Goal: Transaction & Acquisition: Purchase product/service

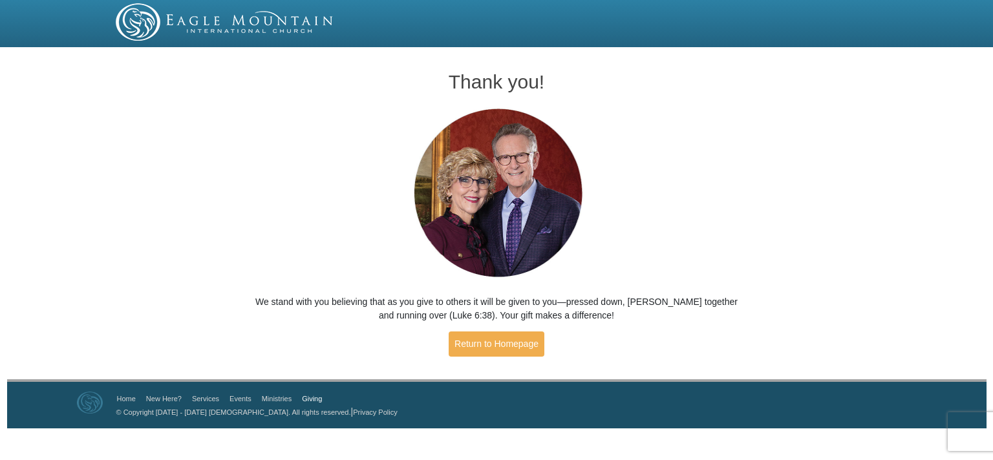
click at [313, 397] on link "Giving" at bounding box center [312, 399] width 20 height 8
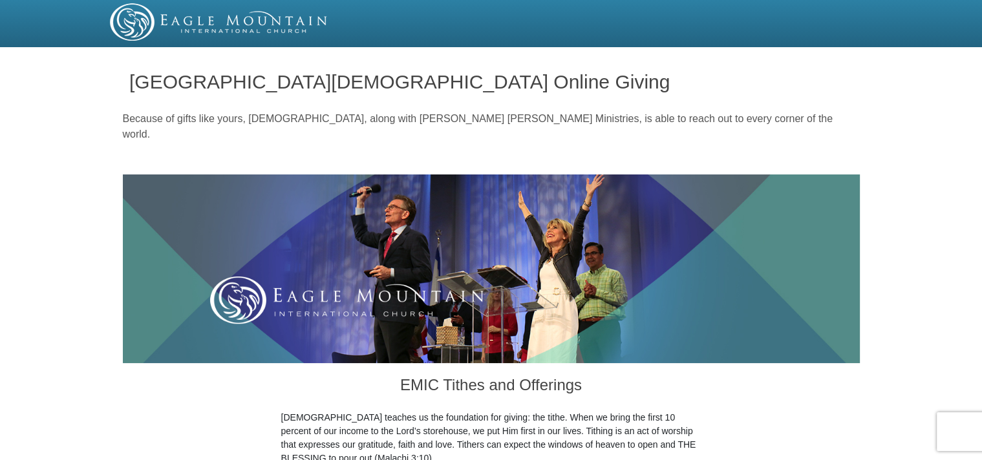
click at [130, 14] on img at bounding box center [219, 21] width 218 height 37
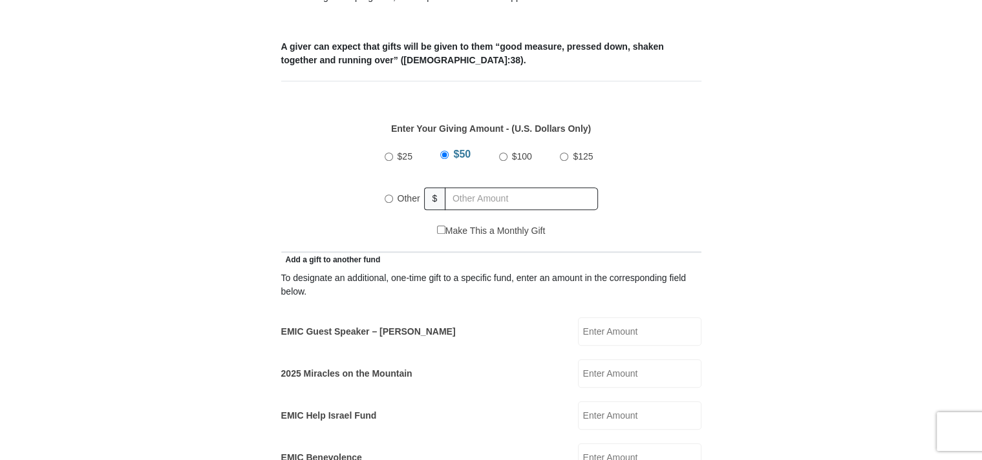
scroll to position [525, 0]
click at [591, 317] on input "EMIC Guest Speaker – Billy Burke" at bounding box center [639, 331] width 123 height 28
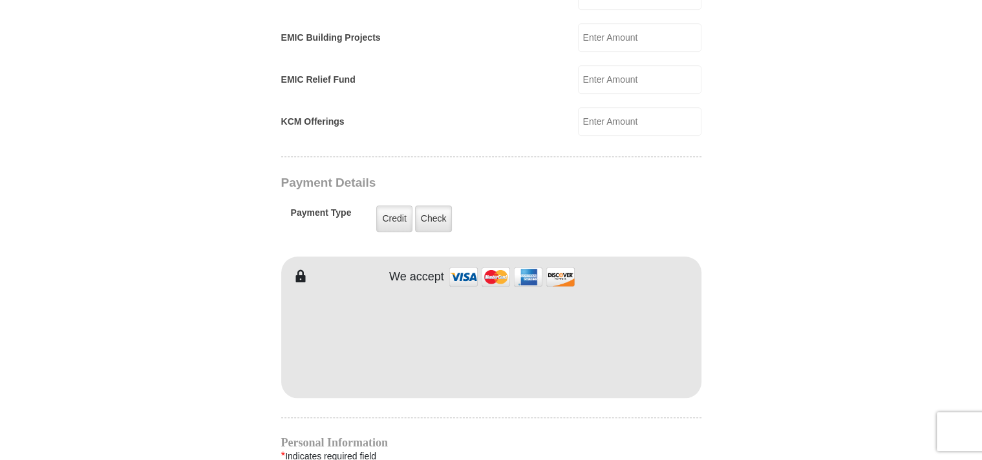
scroll to position [989, 0]
type input "50.00"
click at [401, 204] on label "Credit" at bounding box center [394, 217] width 36 height 26
click at [0, 0] on input "Credit" at bounding box center [0, 0] width 0 height 0
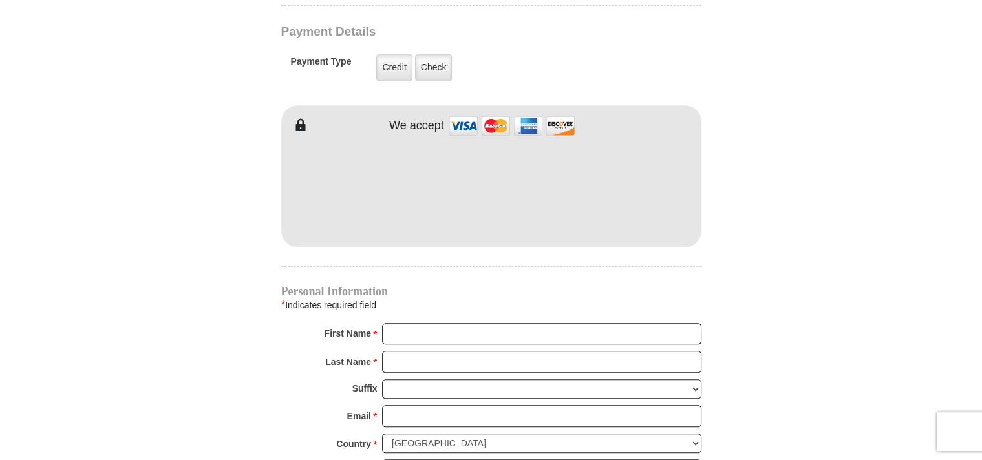
scroll to position [1139, 0]
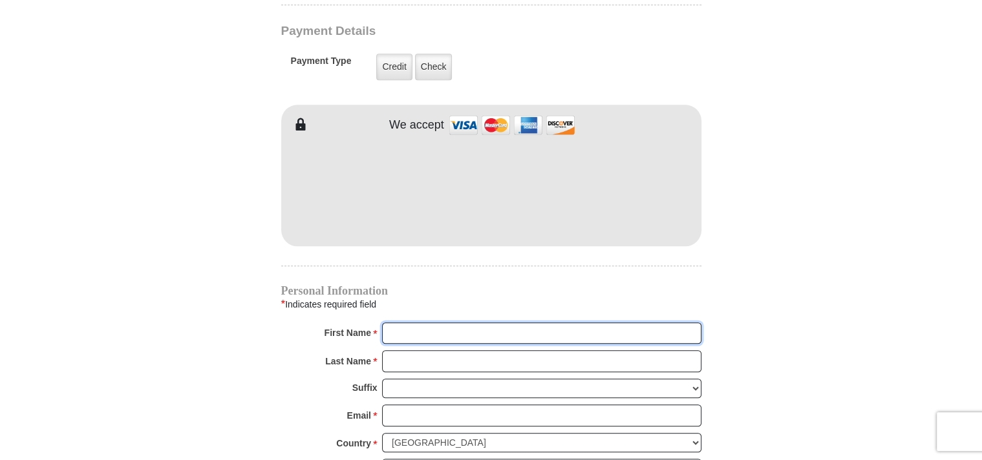
click at [414, 322] on input "First Name *" at bounding box center [541, 333] width 319 height 22
type input "L"
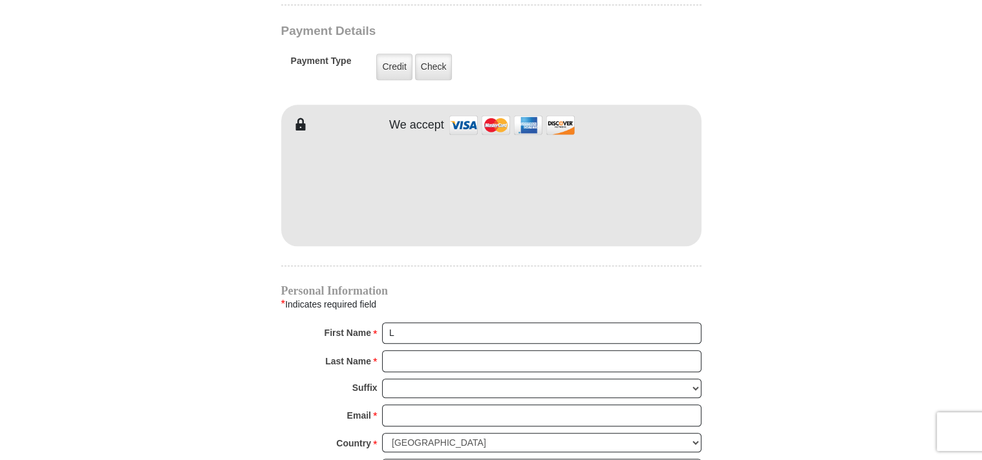
type input "412 SANDY CREEK D"
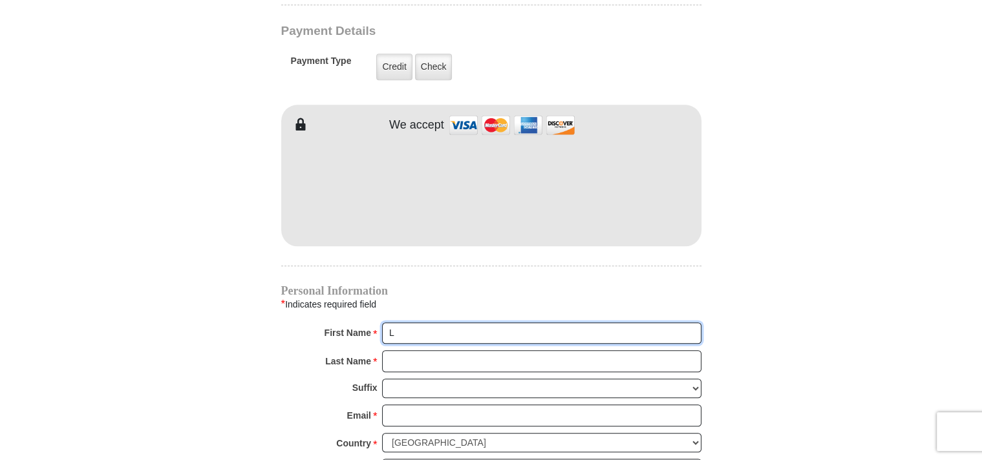
type input "LELAND"
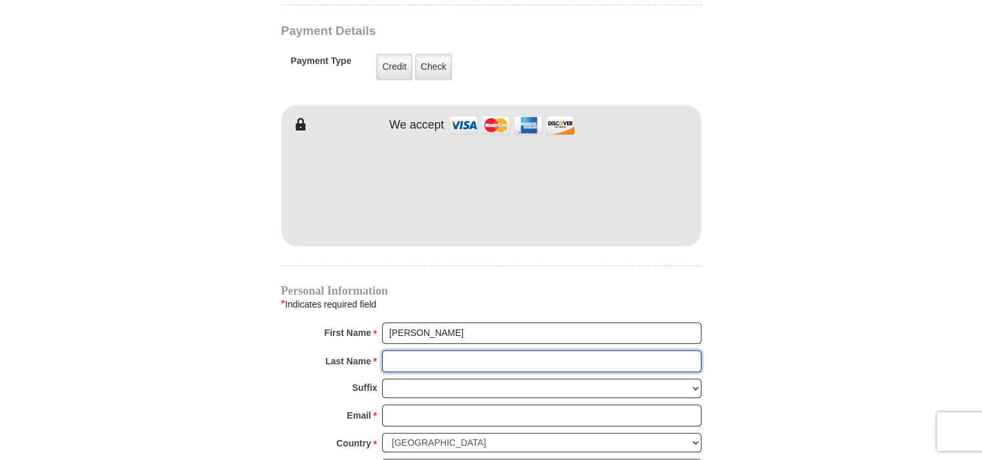
type input "BENNETT"
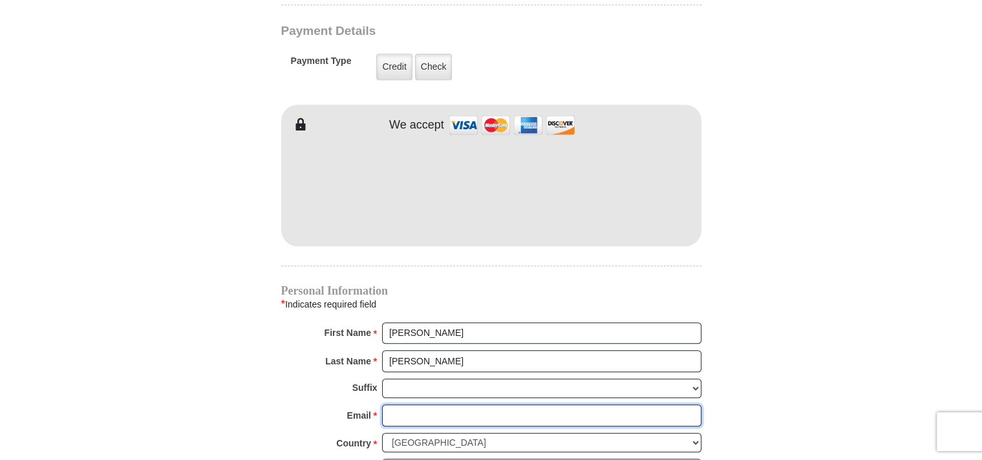
type input "LELANDPBENNETT@GMAIL.COM"
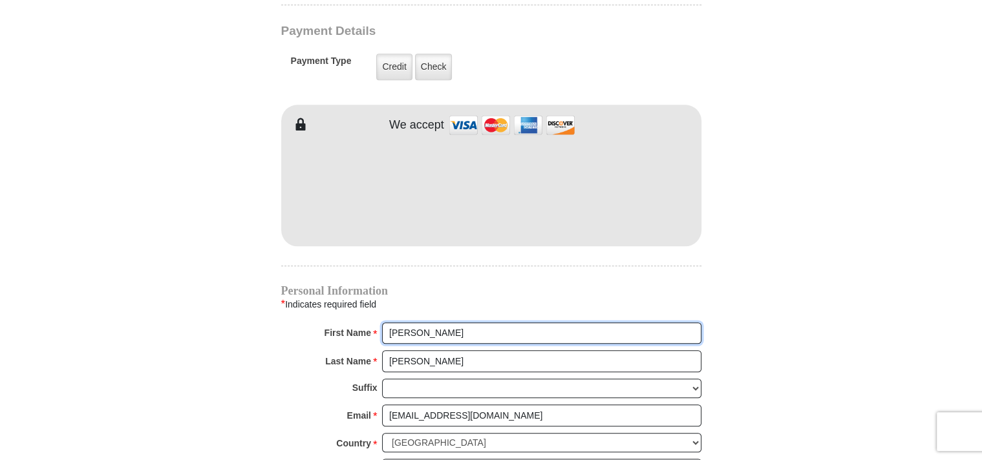
type input "412 SANDY CREEK D"
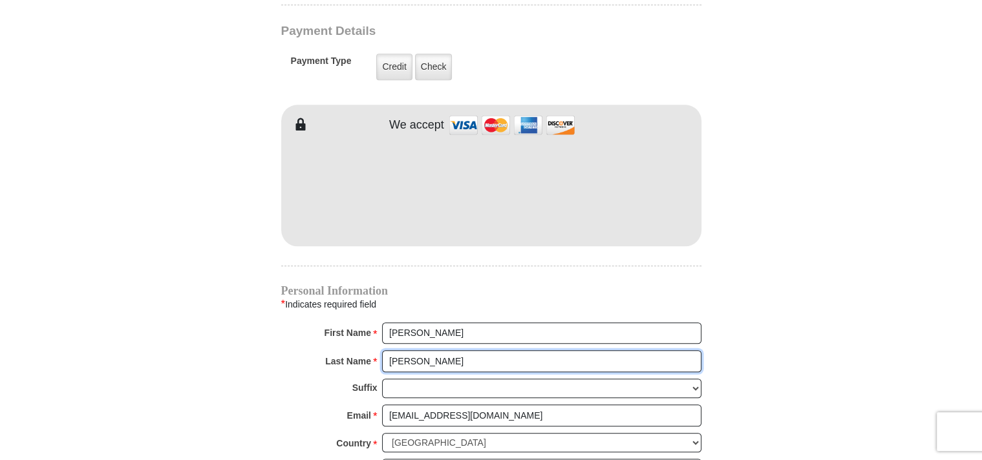
click at [421, 350] on input "BENNETT" at bounding box center [541, 361] width 319 height 22
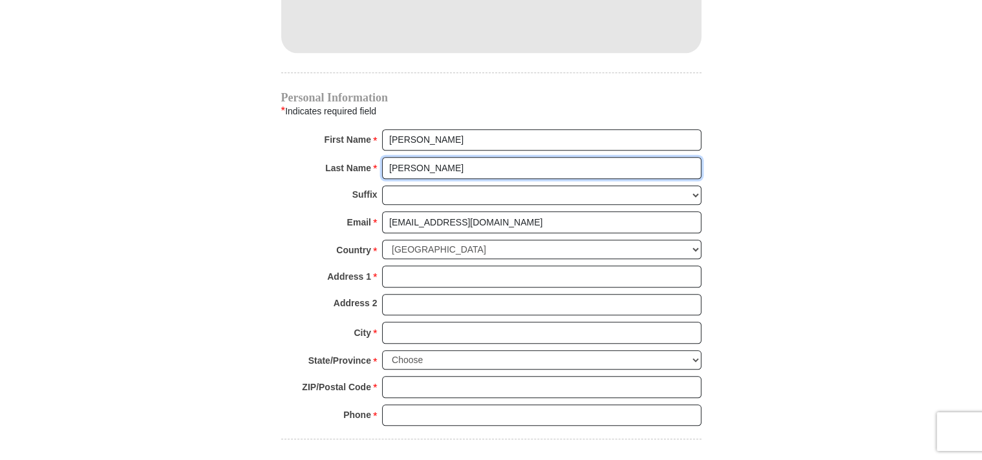
scroll to position [1334, 0]
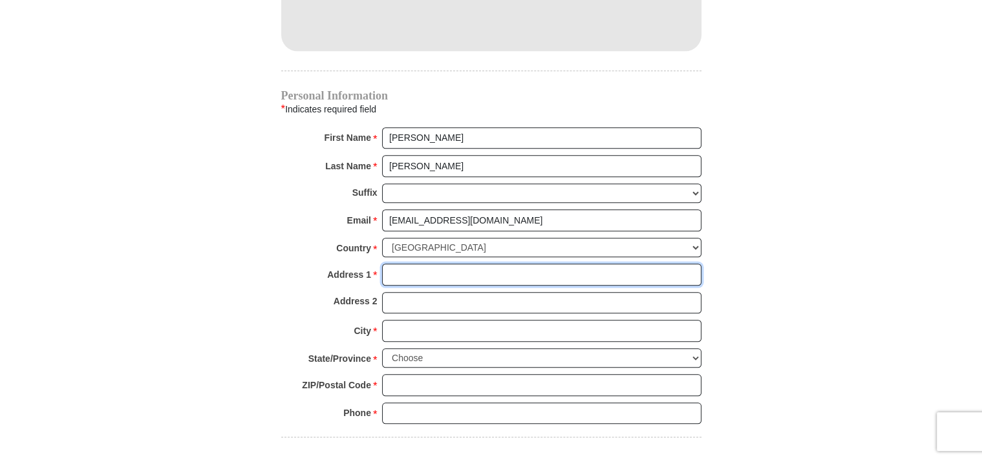
drag, startPoint x: 412, startPoint y: 259, endPoint x: 419, endPoint y: 249, distance: 11.9
click at [419, 264] on input "Address 1 *" at bounding box center [541, 275] width 319 height 22
type input "412 SANDY CREEK DR"
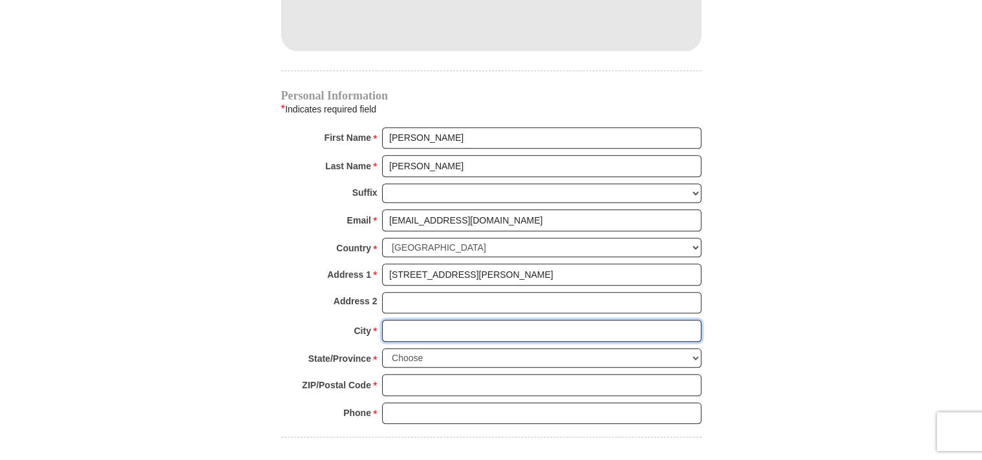
type input "FORT WORTH"
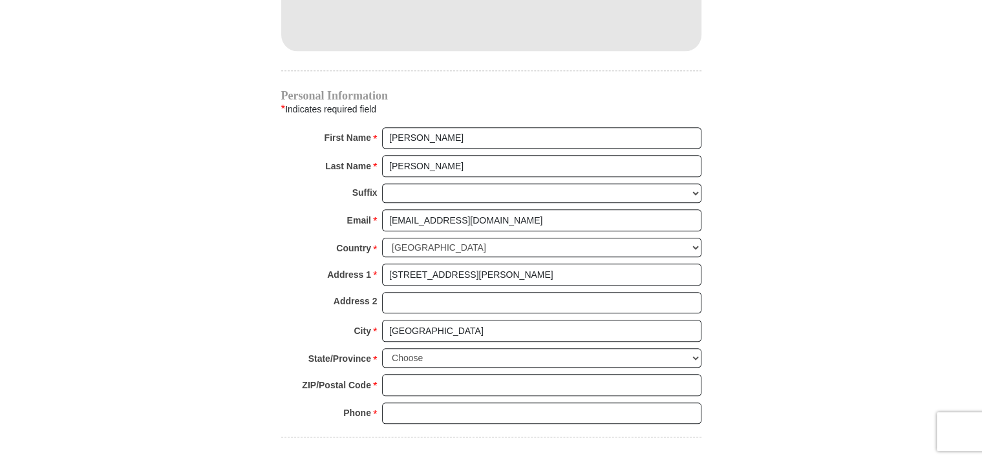
select select "TX"
type input "76131"
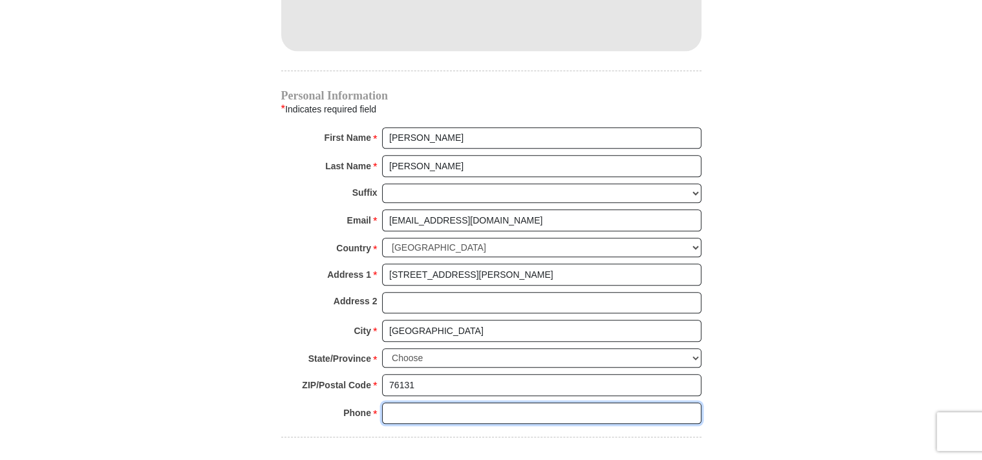
type input "2146900070"
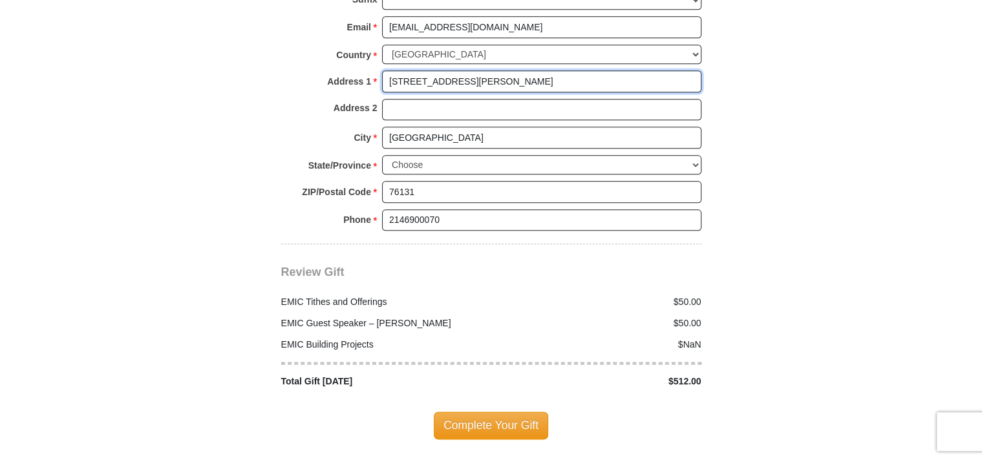
scroll to position [1528, 0]
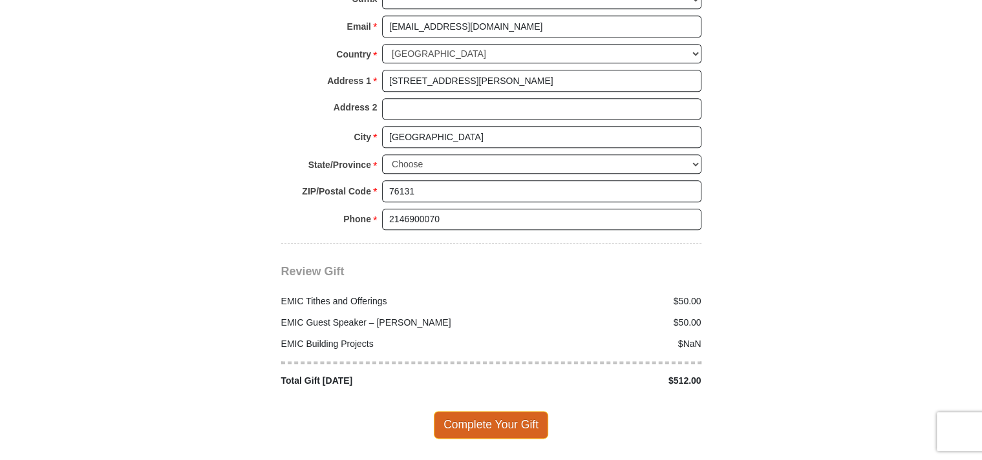
click at [465, 411] on span "Complete Your Gift" at bounding box center [491, 424] width 114 height 27
